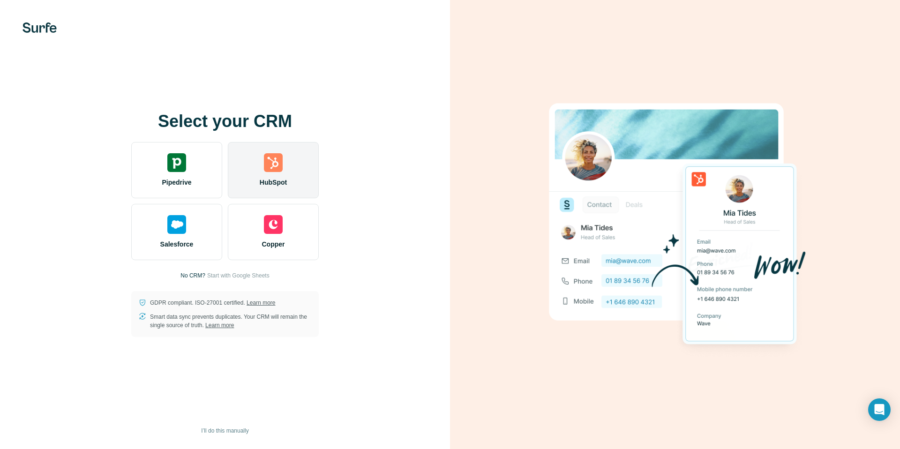
click at [274, 165] on img at bounding box center [273, 162] width 19 height 19
click at [272, 164] on img at bounding box center [273, 162] width 19 height 19
click at [276, 171] on img at bounding box center [273, 162] width 19 height 19
click at [275, 161] on img at bounding box center [273, 162] width 19 height 19
